Goal: Information Seeking & Learning: Learn about a topic

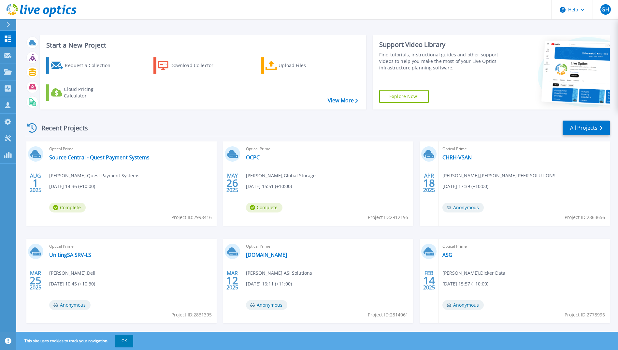
click at [219, 139] on div "Recent Projects All Projects AUG 1 2025 Optical Prime Source Central - Quest Pa…" at bounding box center [317, 228] width 585 height 227
click at [219, 125] on div "Recent Projects All Projects" at bounding box center [317, 128] width 585 height 16
click at [109, 157] on link "Source Central - Quest Payment Systems" at bounding box center [99, 157] width 100 height 7
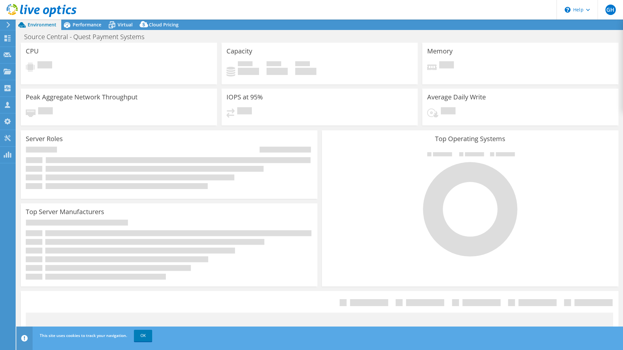
select select "[GEOGRAPHIC_DATA]"
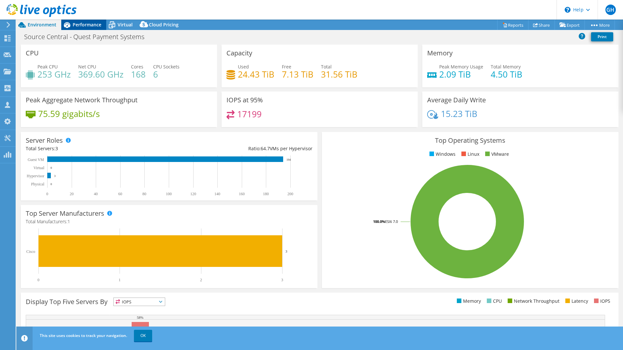
click at [95, 25] on span "Performance" at bounding box center [87, 25] width 29 height 6
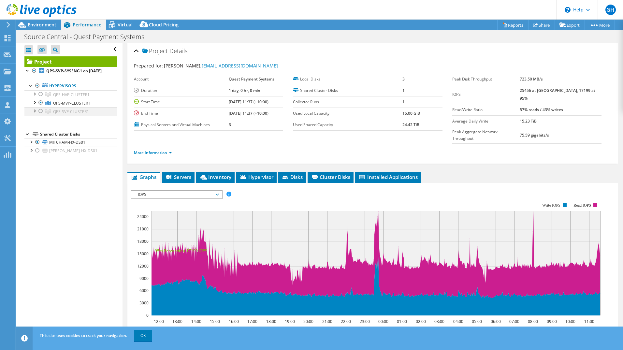
click at [43, 115] on div at bounding box center [40, 111] width 7 height 8
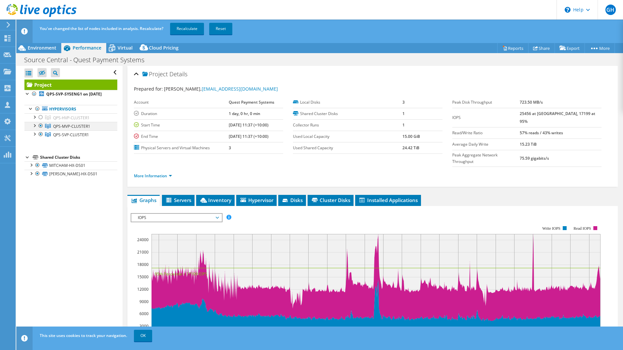
click at [41, 130] on div at bounding box center [40, 126] width 7 height 8
click at [192, 31] on link "Recalculate" at bounding box center [187, 29] width 34 height 12
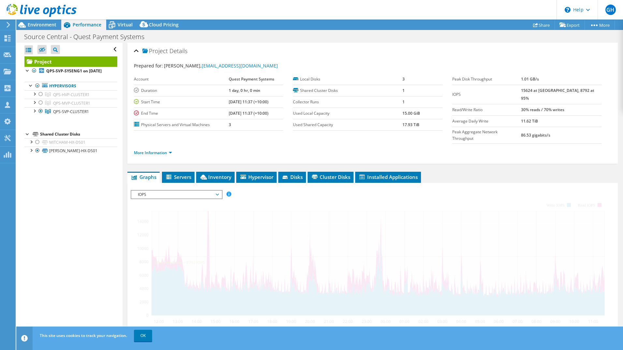
click at [127, 72] on div "Project Details Prepared for: [PERSON_NAME], [EMAIL_ADDRESS][DOMAIN_NAME] Accou…" at bounding box center [372, 103] width 491 height 121
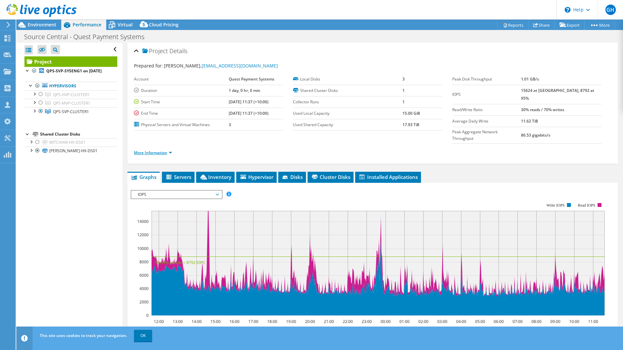
click at [159, 150] on link "More Information" at bounding box center [153, 153] width 38 height 6
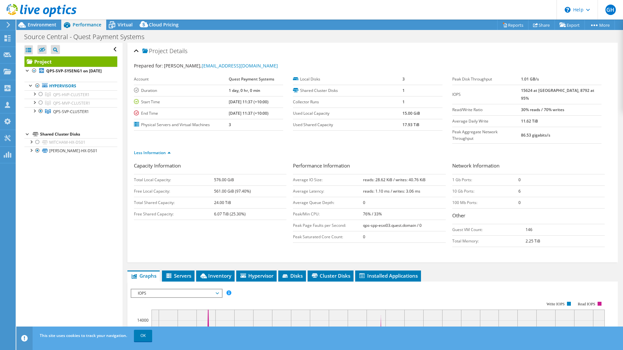
click at [48, 18] on div at bounding box center [38, 11] width 77 height 22
click at [46, 22] on span "Environment" at bounding box center [42, 25] width 29 height 6
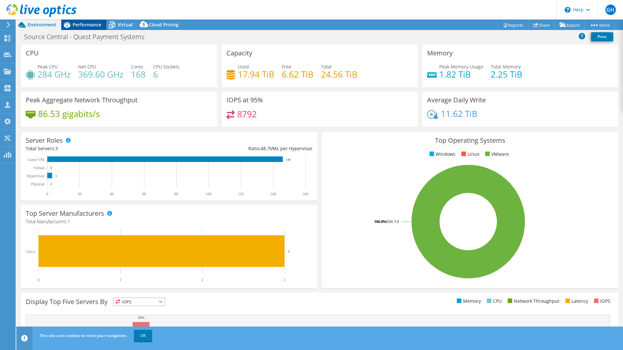
click at [81, 24] on span "Performance" at bounding box center [87, 25] width 29 height 6
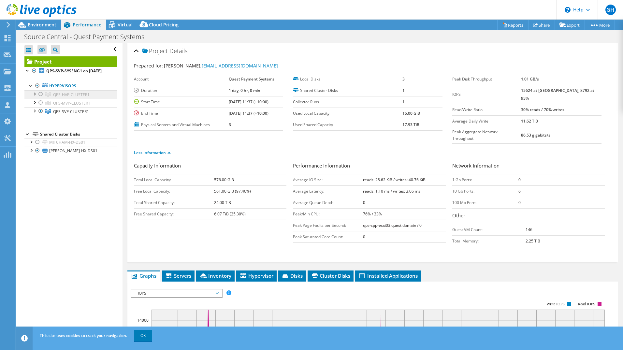
click at [80, 97] on span "QPS-HVP-CLUSTER1" at bounding box center [71, 95] width 37 height 6
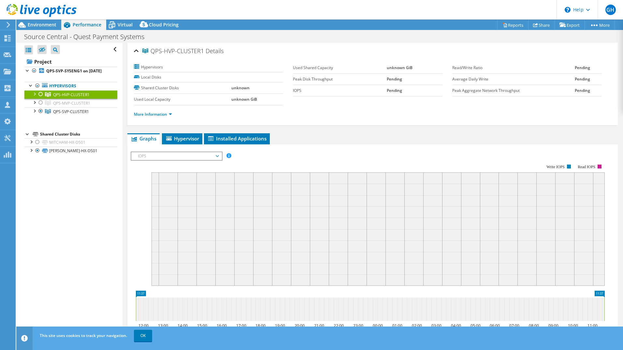
click at [35, 97] on div at bounding box center [34, 93] width 7 height 7
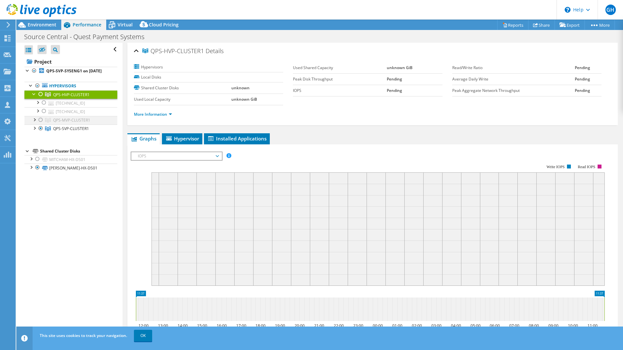
click at [34, 123] on div at bounding box center [34, 119] width 7 height 7
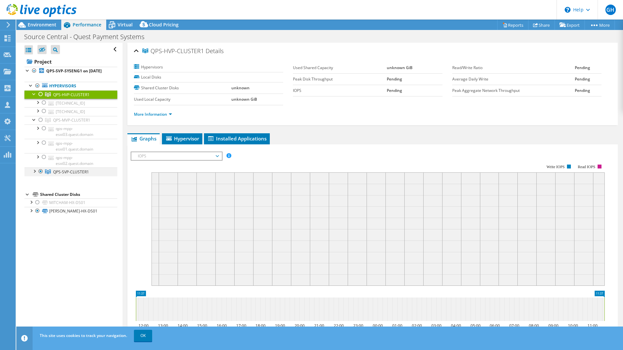
click at [34, 174] on div at bounding box center [34, 171] width 7 height 7
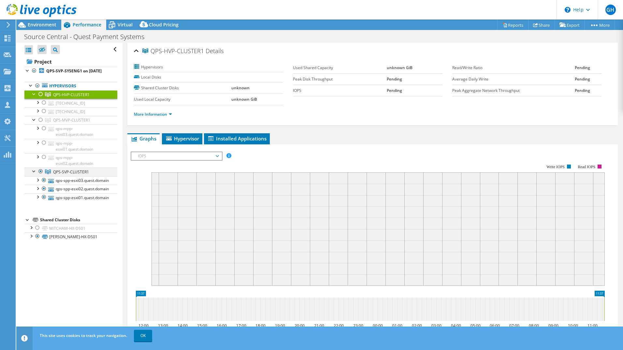
click at [40, 175] on div at bounding box center [40, 172] width 7 height 8
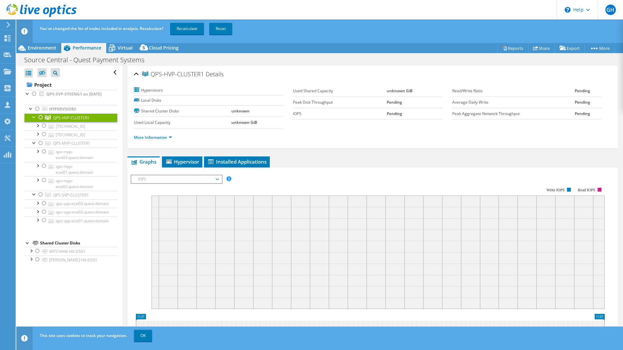
click at [42, 121] on div at bounding box center [40, 117] width 7 height 8
click at [182, 29] on link "Recalculate" at bounding box center [187, 29] width 34 height 12
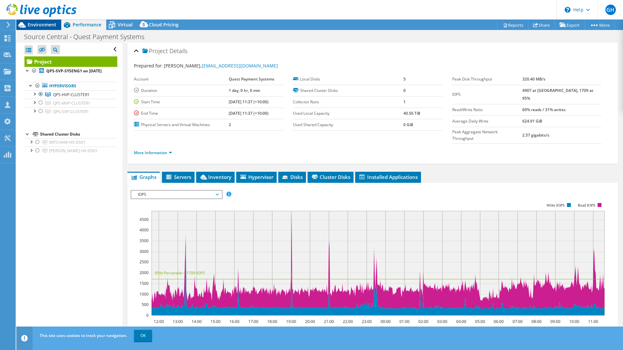
click at [44, 28] on div "Environment" at bounding box center [38, 25] width 45 height 10
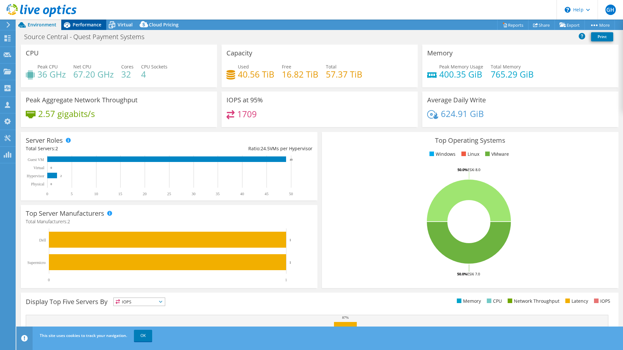
click at [78, 26] on span "Performance" at bounding box center [87, 25] width 29 height 6
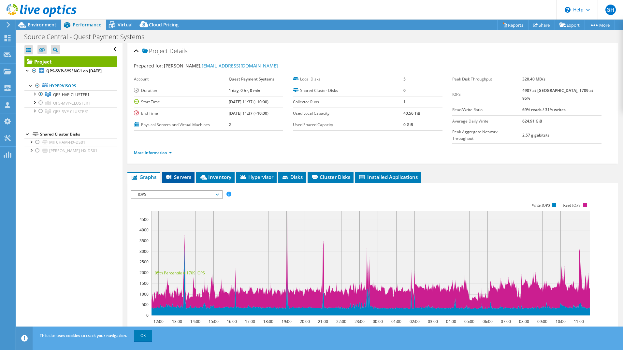
click at [185, 174] on span "Servers" at bounding box center [178, 177] width 26 height 7
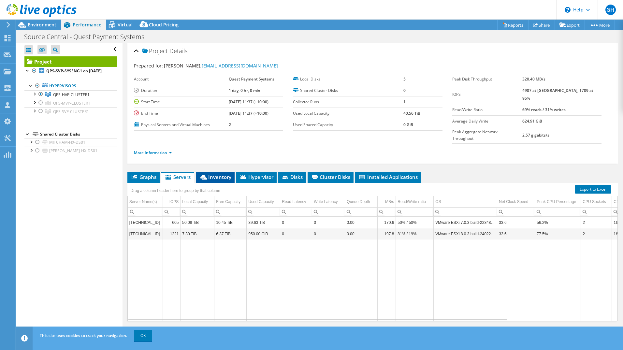
click at [208, 174] on span "Inventory" at bounding box center [215, 177] width 32 height 7
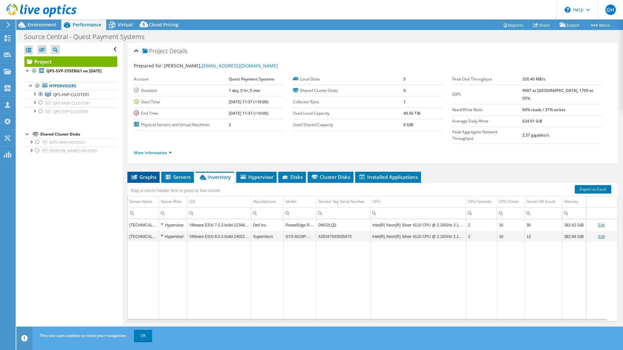
click at [141, 174] on span "Graphs" at bounding box center [144, 177] width 26 height 7
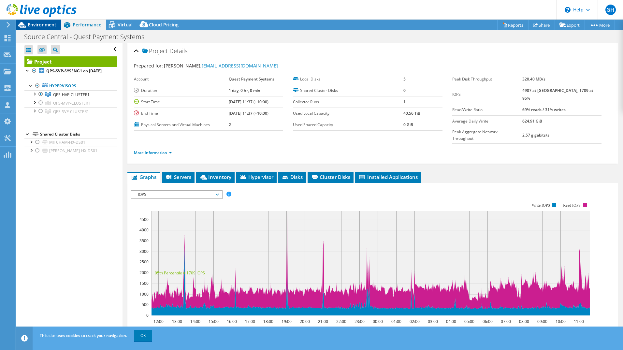
click at [36, 24] on span "Environment" at bounding box center [42, 25] width 29 height 6
